Goal: Task Accomplishment & Management: Manage account settings

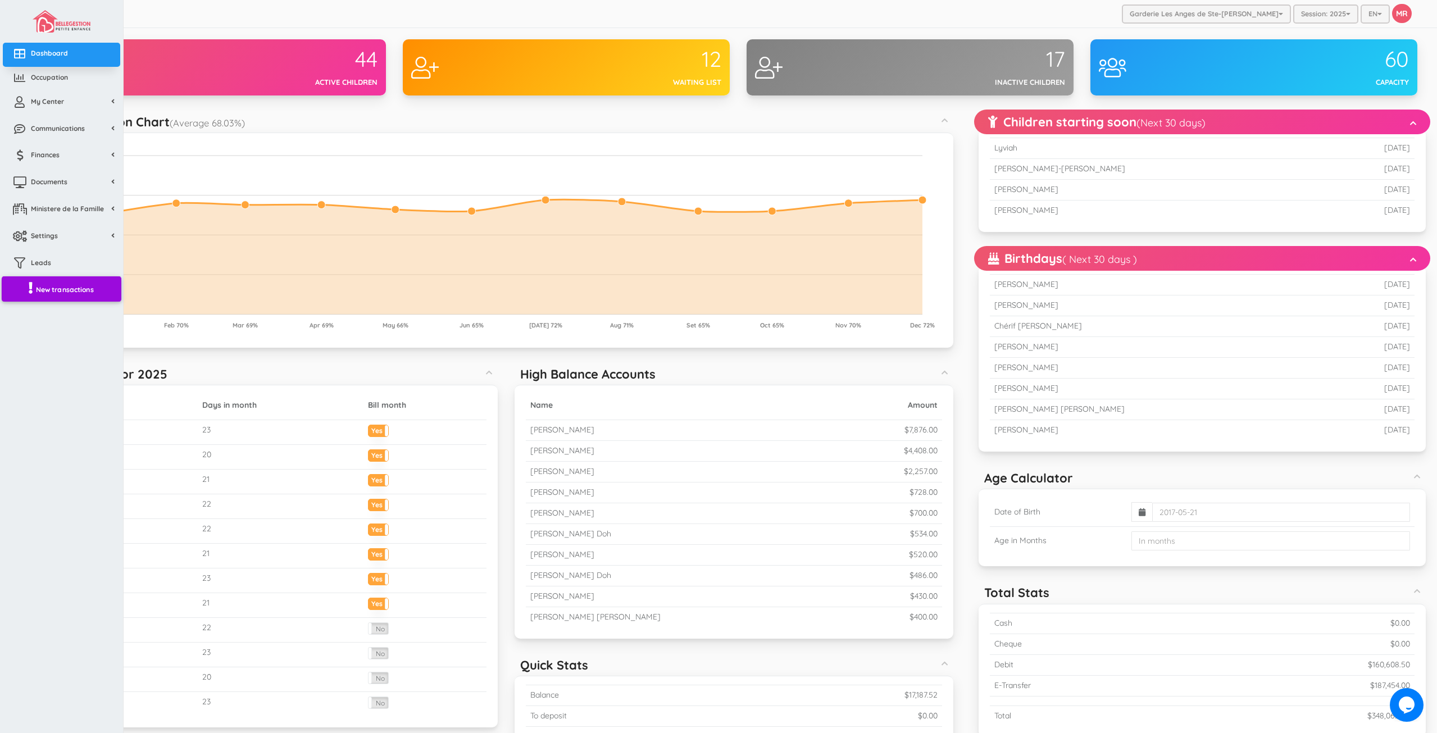
click at [22, 286] on link "New transactions" at bounding box center [62, 289] width 120 height 26
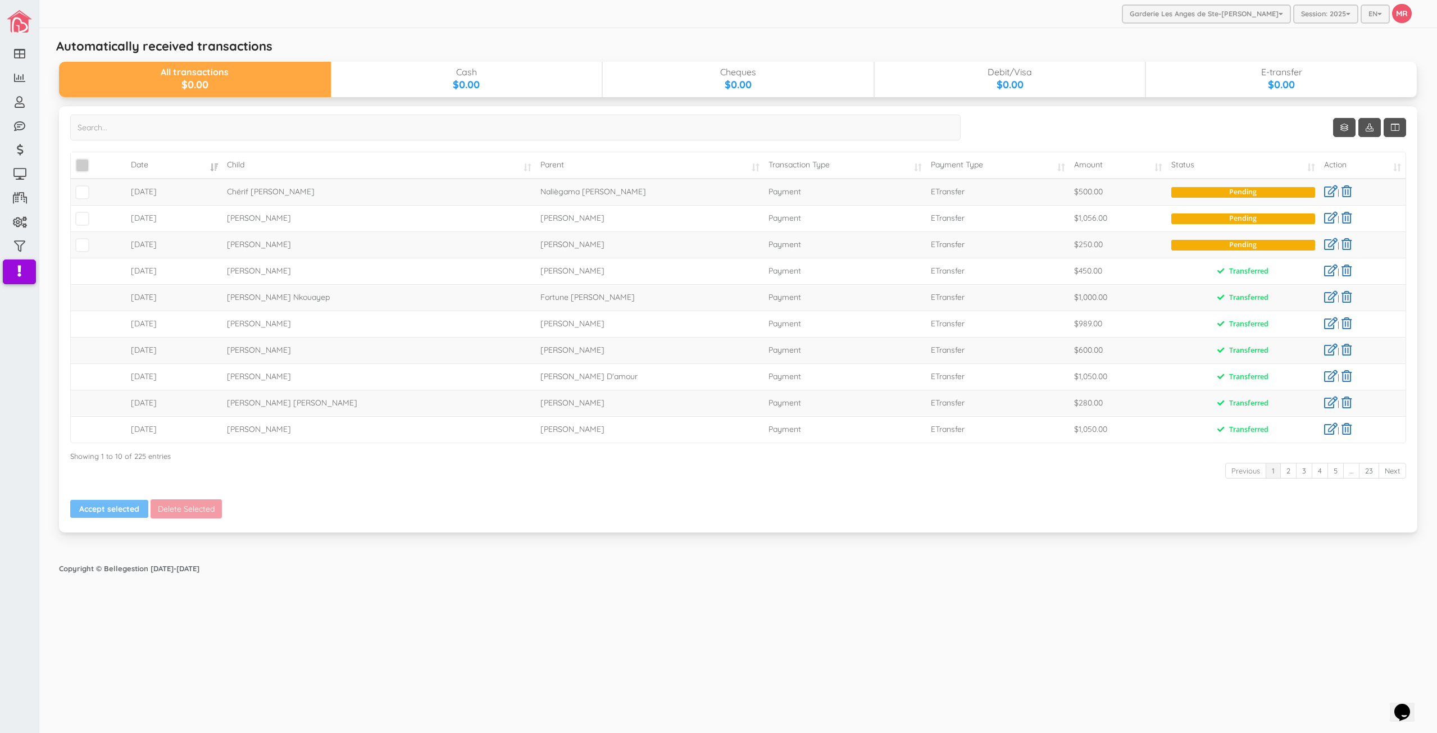
click at [83, 166] on span "\a\9\9\9\9\a\9\9\9\9\a\9\9\9\9\a\9\9\9\9\a\9\9\9" at bounding box center [82, 165] width 14 height 14
click at [95, 161] on input "\a\9\9\9\9\a\9\9\9\9\a\9\9\9\9\a\9\9\9\9\a\9\9\9" at bounding box center [95, 161] width 0 height 0
click at [1328, 217] on link at bounding box center [1330, 218] width 13 height 12
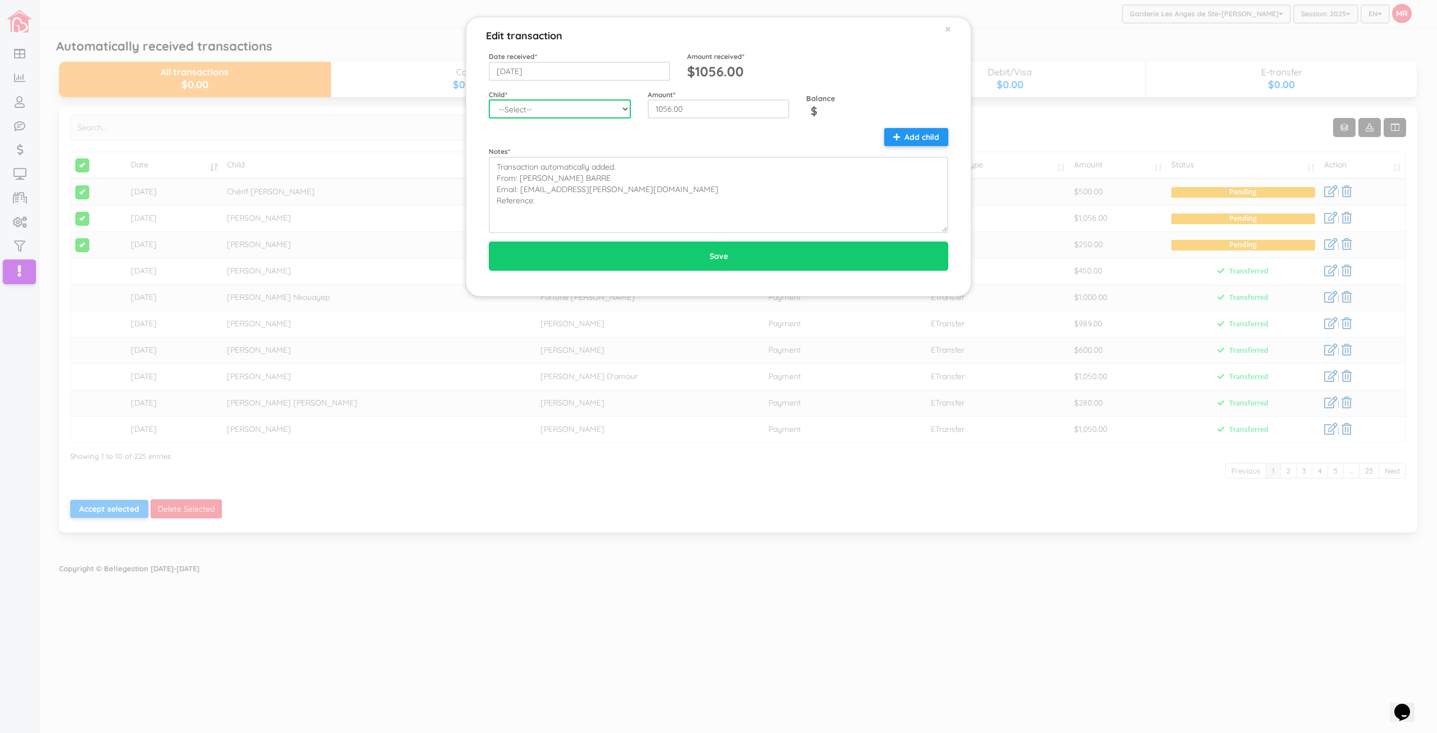
click at [525, 100] on select "--Select-- Aaliyah-Rose Fievre-Rene Alaz Keskin Alianna-Jo Quintal Alice Pellet…" at bounding box center [560, 108] width 142 height 19
select select "1245"
click at [489, 99] on select "--Select-- Aaliyah-Rose Fievre-Rene Alaz Keskin Alianna-Jo Quintal Alice Pellet…" at bounding box center [560, 108] width 142 height 19
click at [605, 139] on div "Notes * Transaction automatically added. From: MARIE ANDREE HETU BARRE Email: m…" at bounding box center [718, 180] width 476 height 105
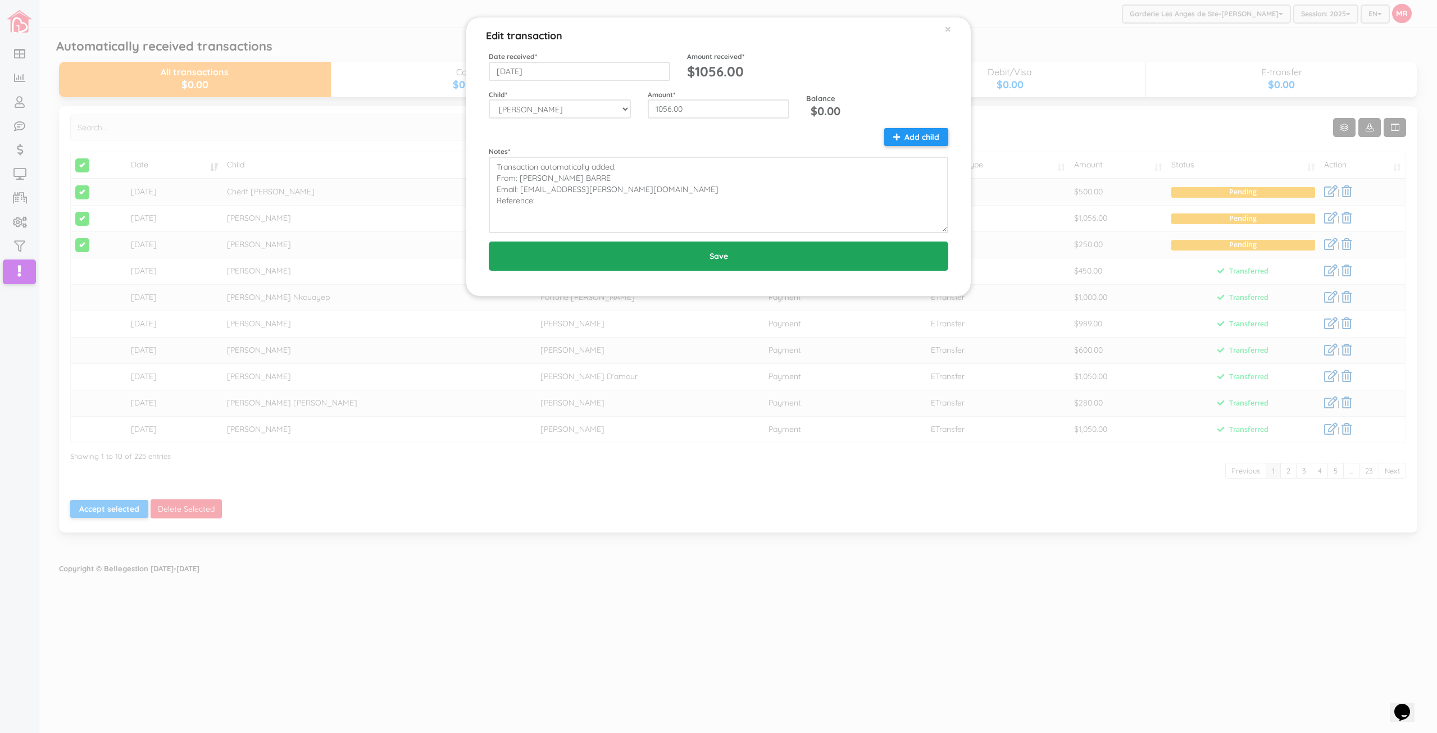
click at [637, 250] on input "Save" at bounding box center [718, 255] width 459 height 29
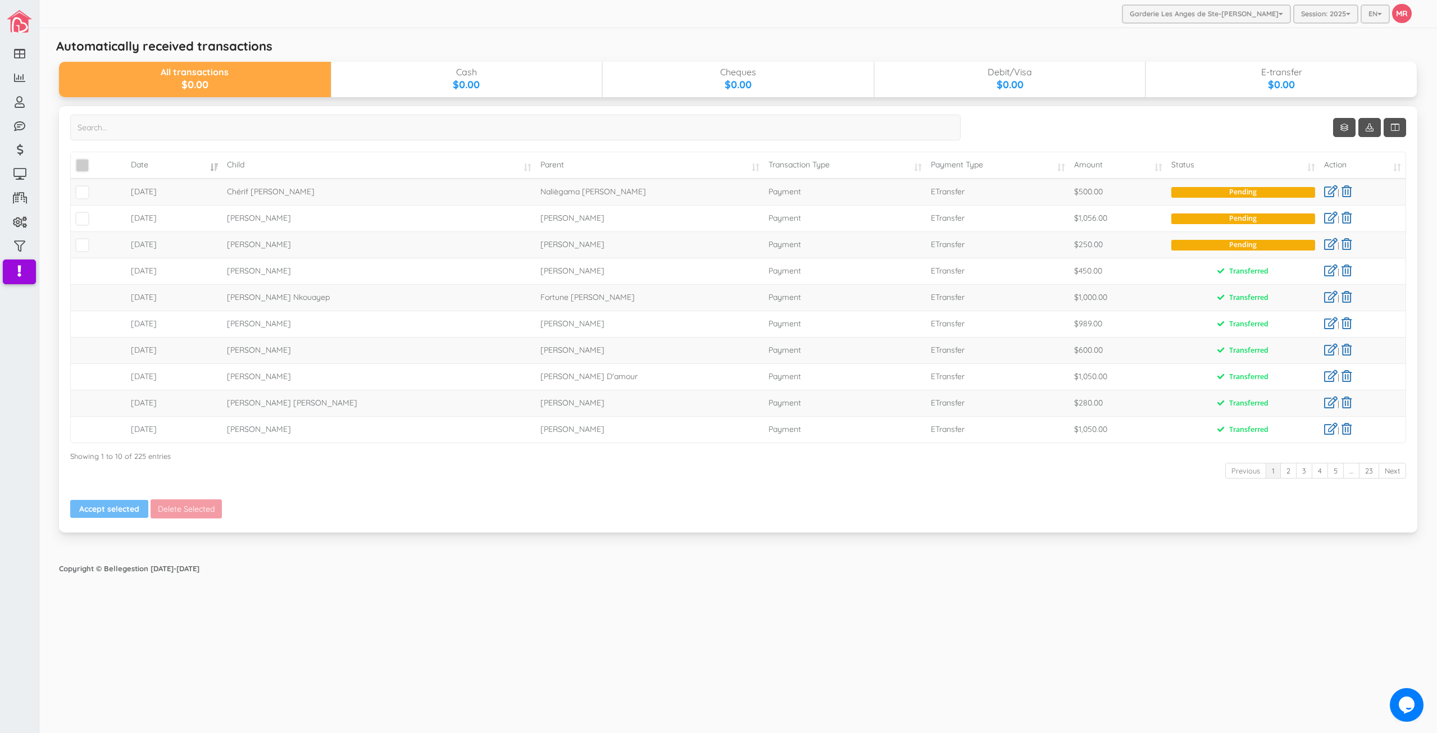
click at [84, 166] on span "\a\9\9\9\9\a\9\9\9\9\a\9\9\9\9\a\9\9\9\9\a\9\9\9" at bounding box center [82, 165] width 14 height 14
click at [95, 161] on input "\a\9\9\9\9\a\9\9\9\9\a\9\9\9\9\a\9\9\9\9\a\9\9\9" at bounding box center [95, 161] width 0 height 0
click at [103, 510] on button "Accept selected" at bounding box center [109, 509] width 78 height 18
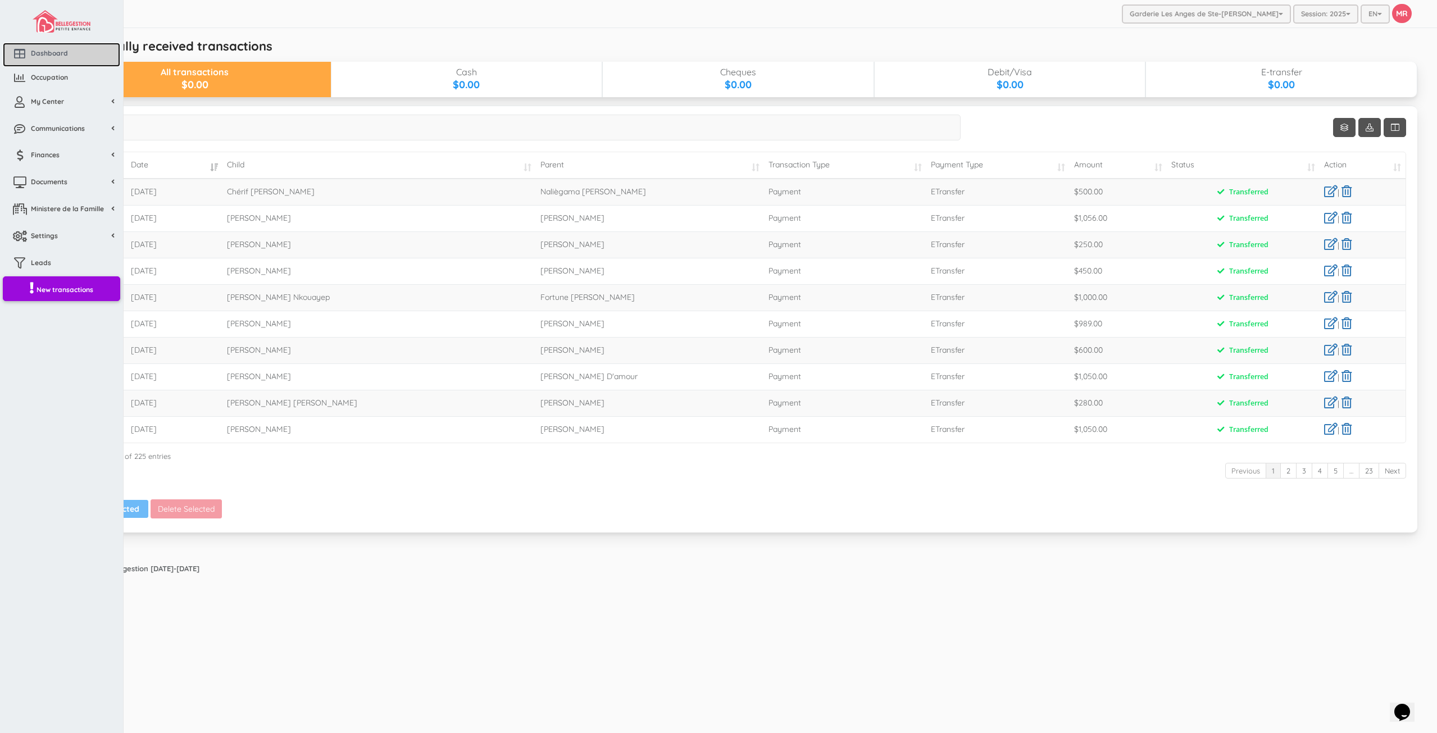
click at [16, 51] on icon at bounding box center [19, 53] width 22 height 11
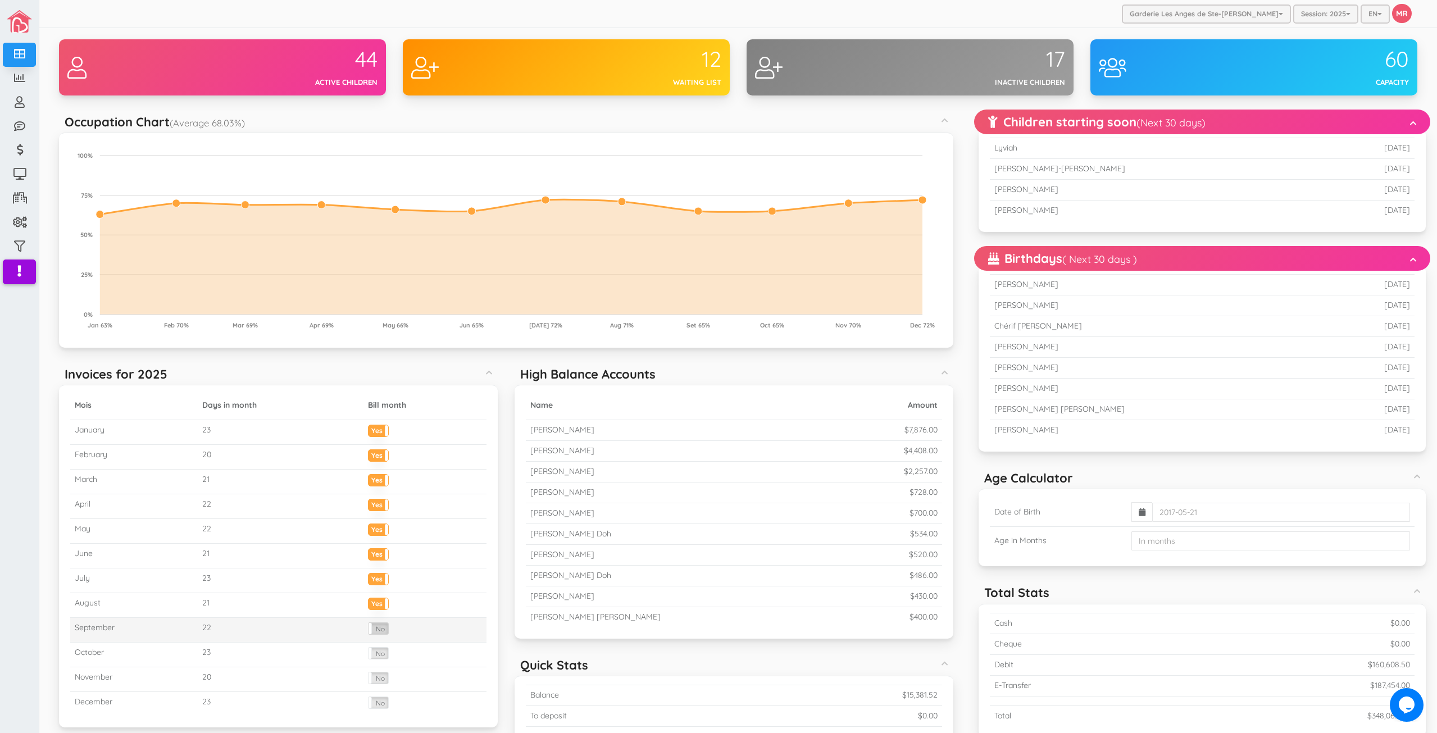
click at [380, 633] on label "No" at bounding box center [378, 628] width 20 height 11
